Goal: Find specific page/section: Find specific page/section

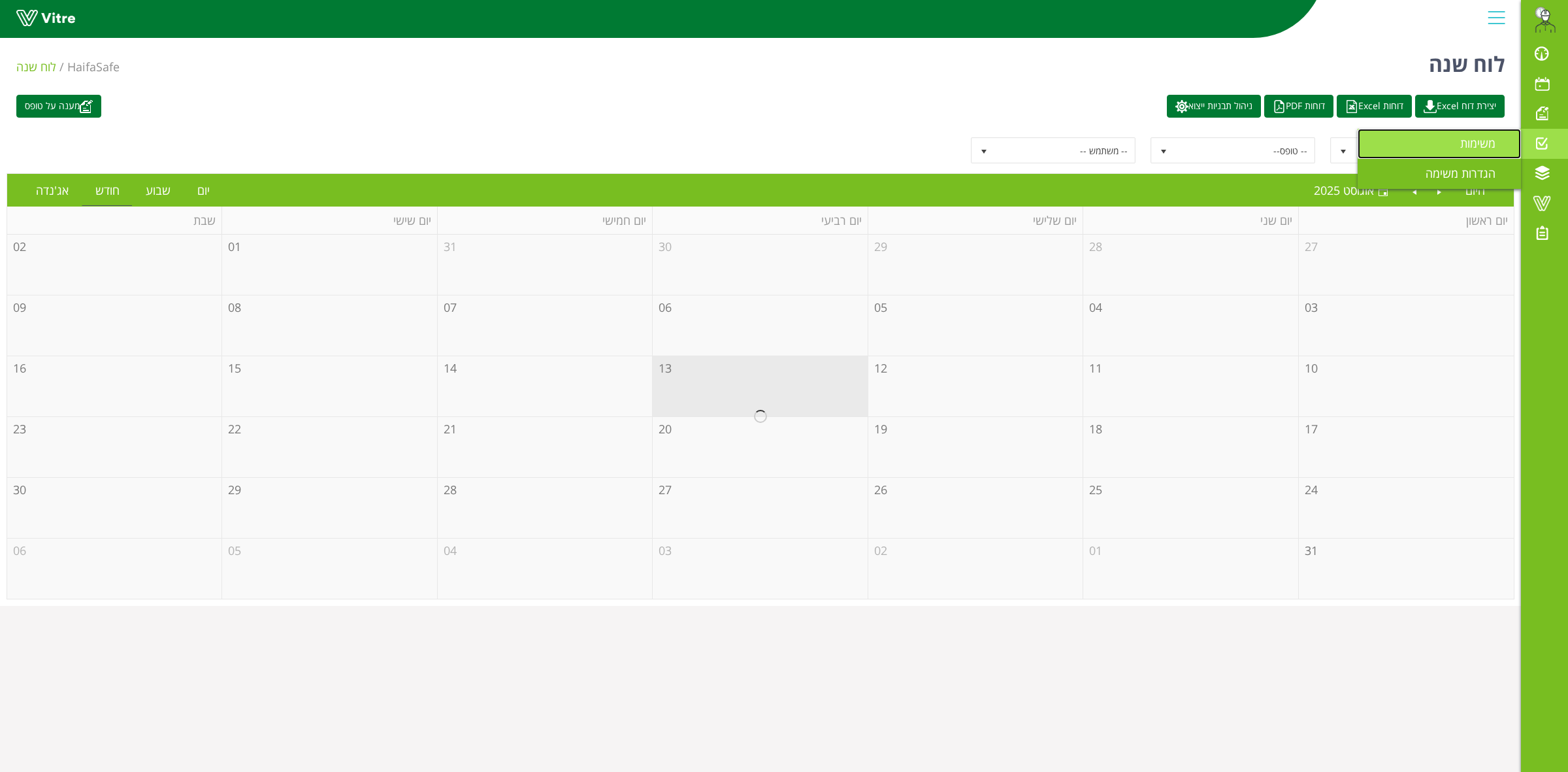
click at [1476, 145] on span "משימות" at bounding box center [1486, 143] width 51 height 15
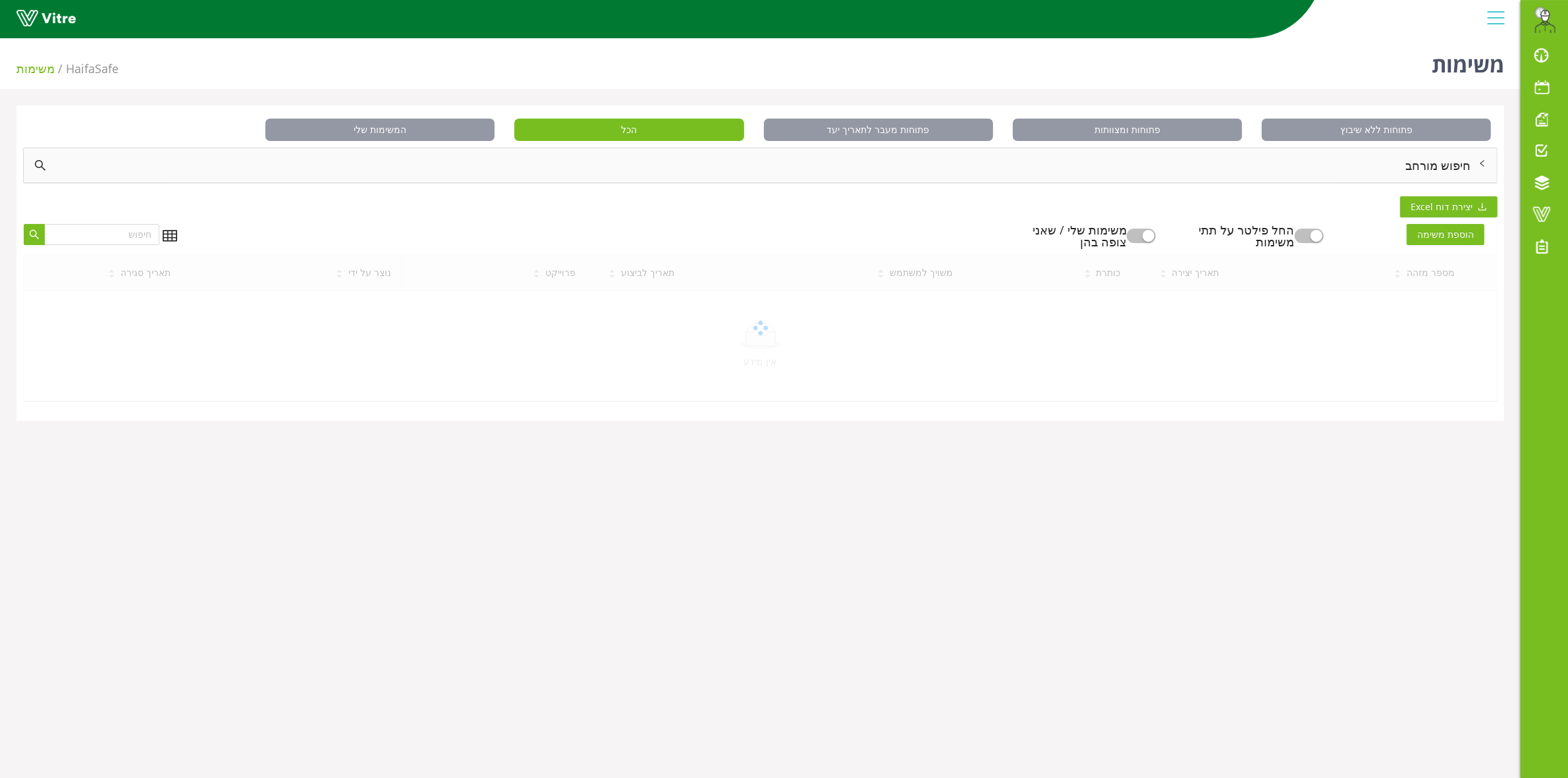
click at [1438, 171] on div "חיפוש מורחב" at bounding box center [760, 165] width 1473 height 34
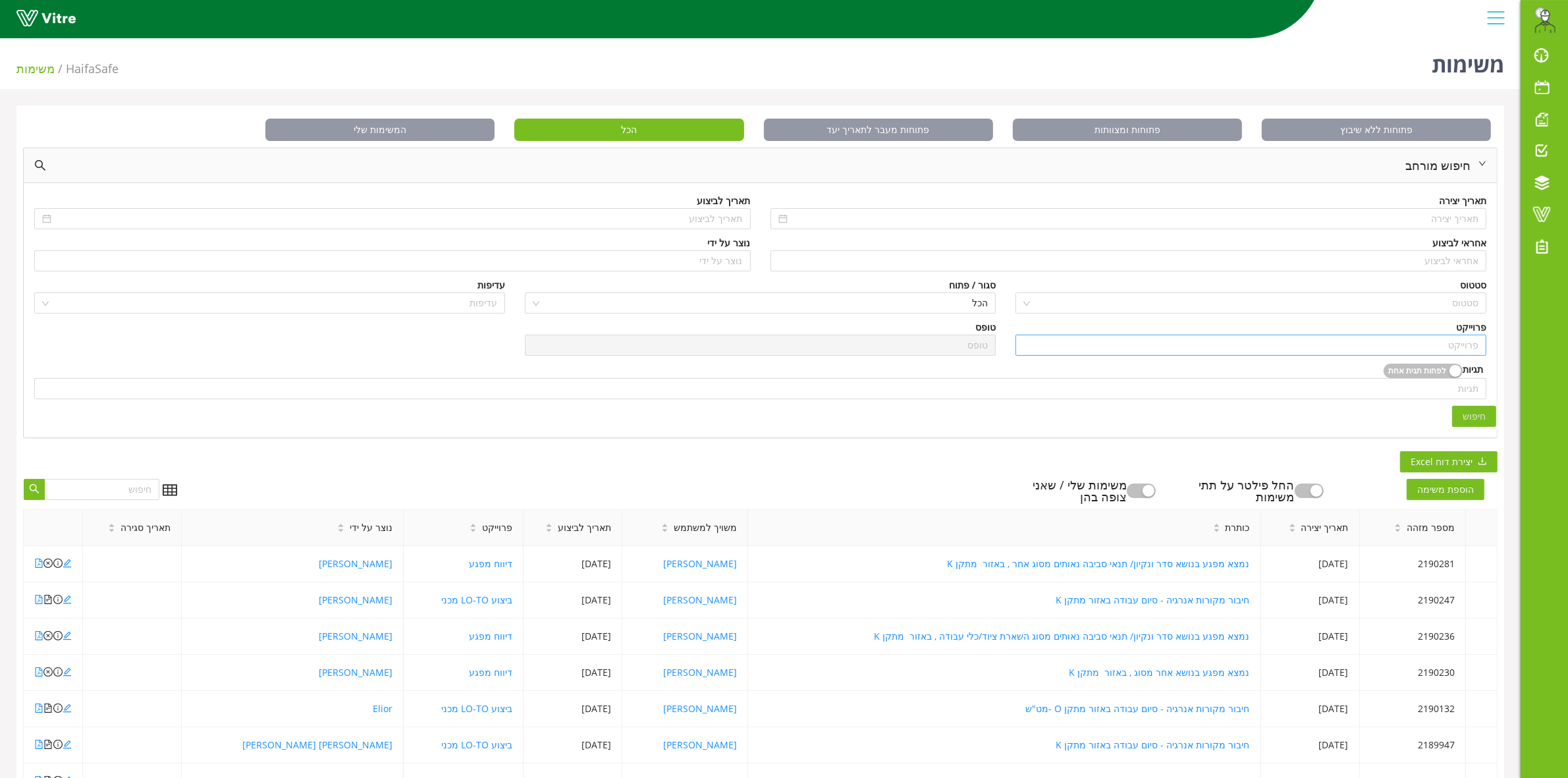
click at [1473, 350] on input "search" at bounding box center [1250, 344] width 455 height 19
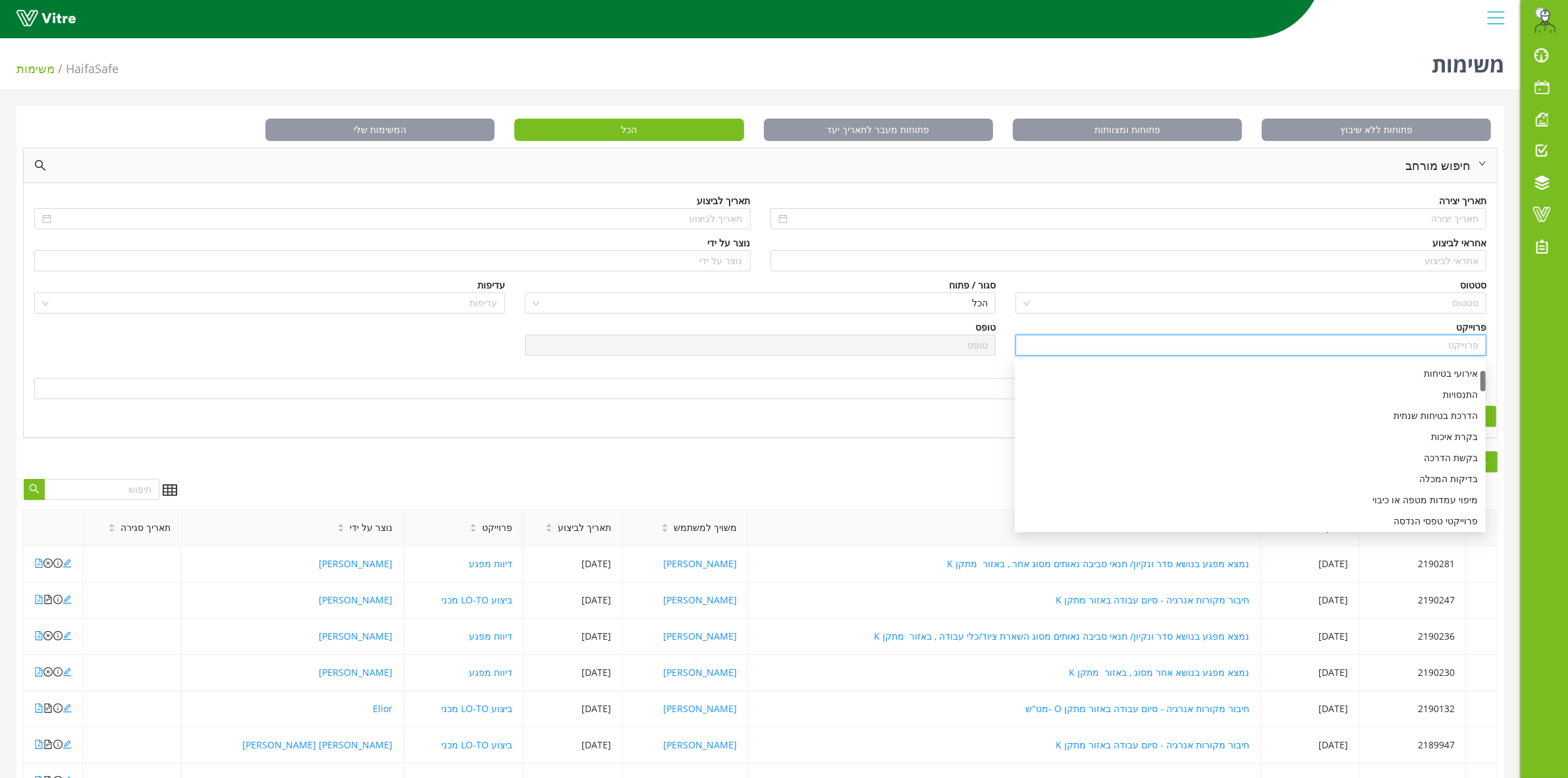
scroll to position [164, 0]
click at [1445, 506] on div "ביצוע LO-TO מכני" at bounding box center [1250, 502] width 455 height 15
type input "ביצוע LO-TO מכני"
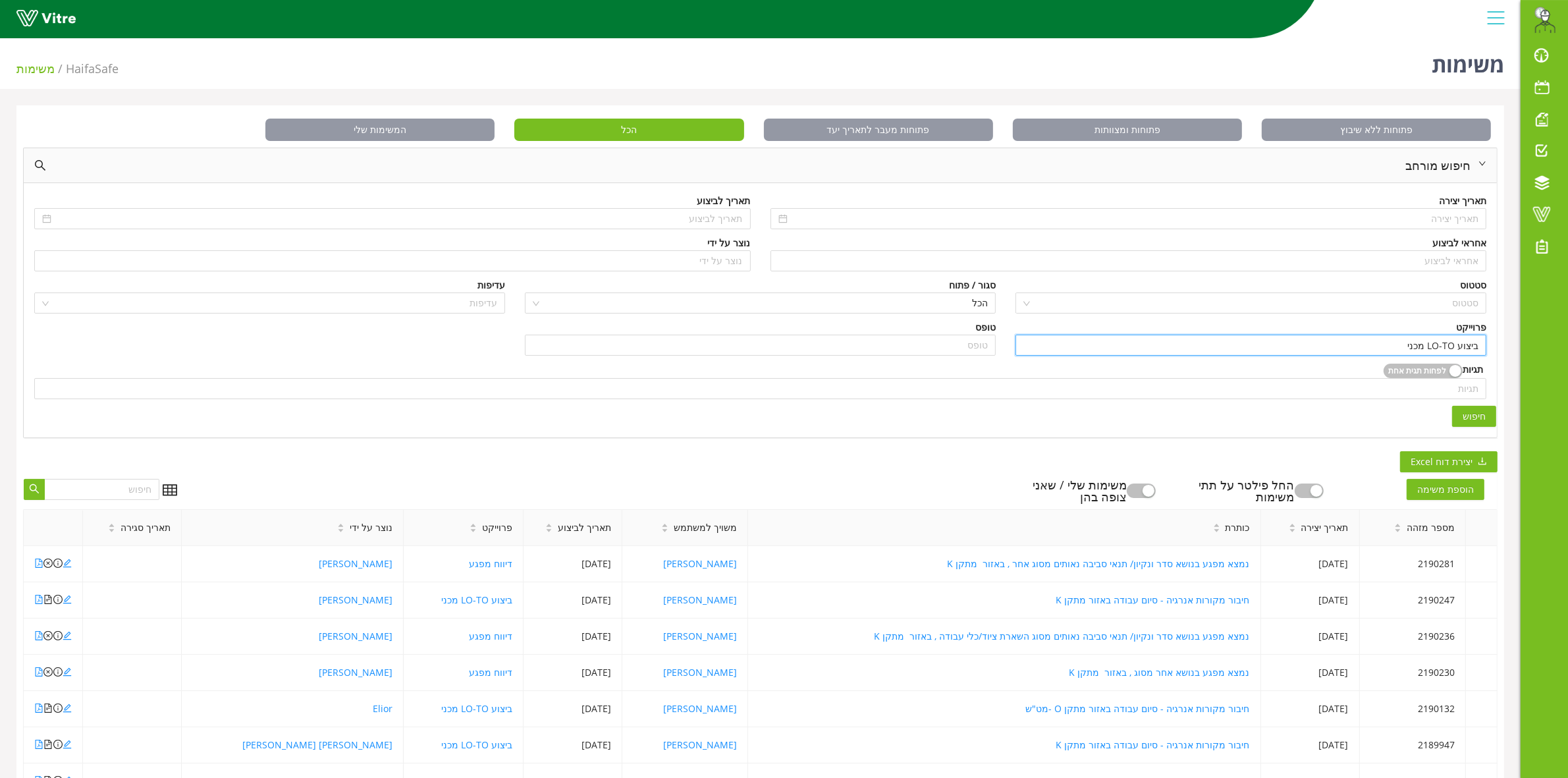
click at [1468, 410] on span "חיפוש" at bounding box center [1474, 416] width 23 height 15
